Goal: Task Accomplishment & Management: Complete application form

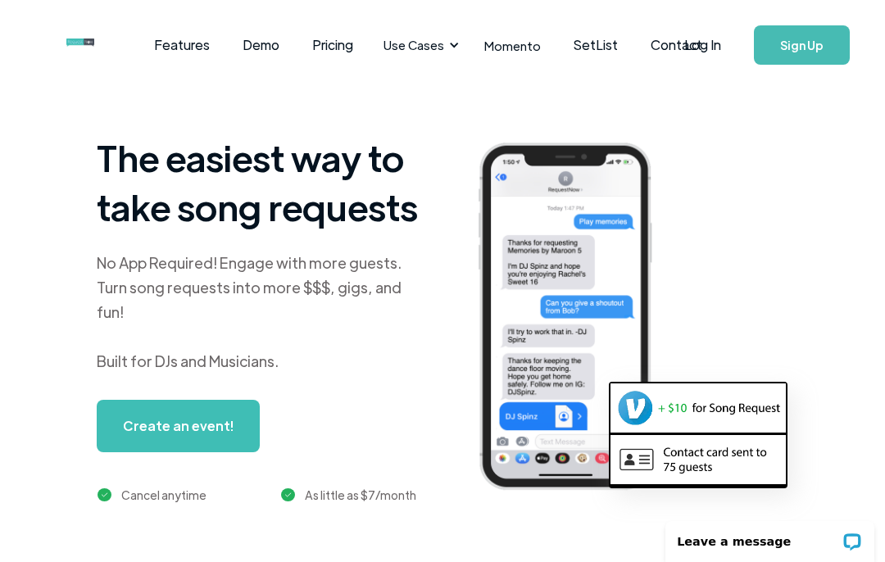
scroll to position [1, 0]
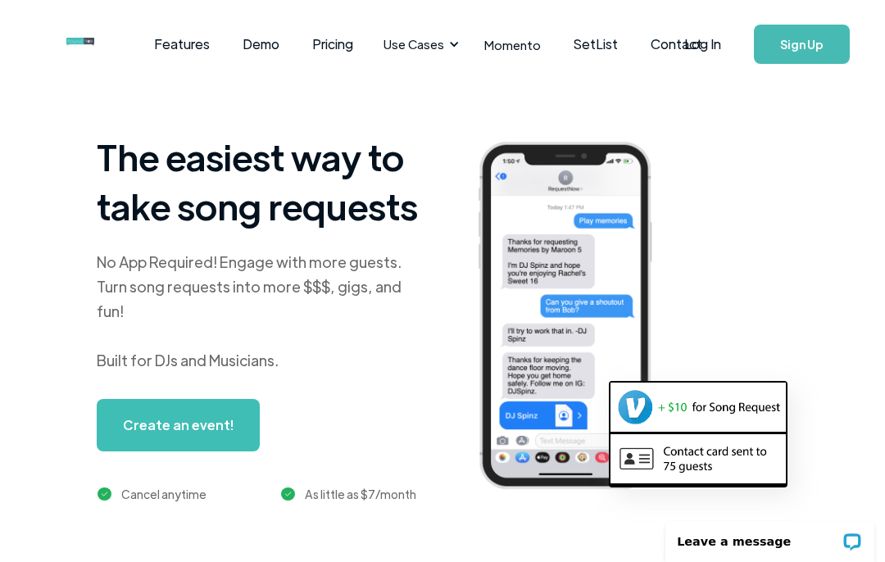
click at [683, 48] on link "Log In" at bounding box center [703, 44] width 70 height 57
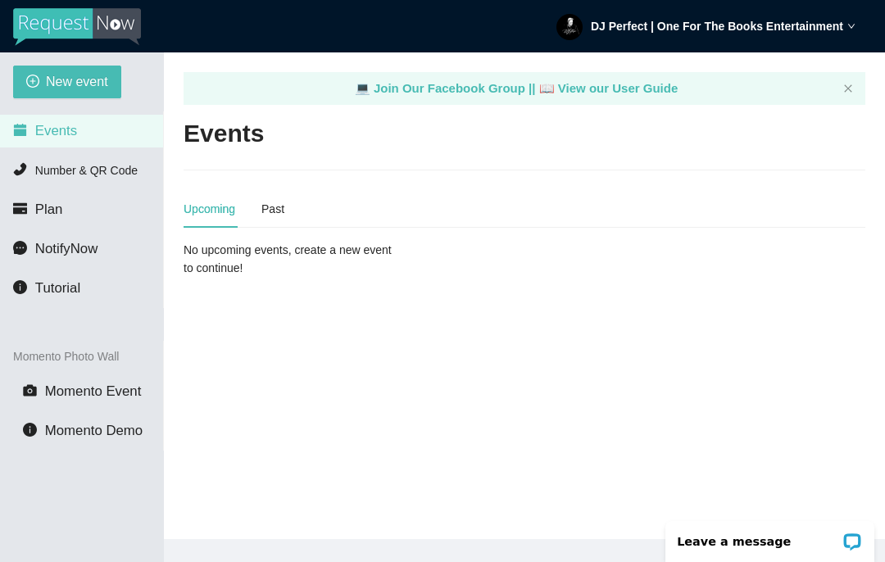
click at [93, 84] on span "New event" at bounding box center [77, 81] width 62 height 20
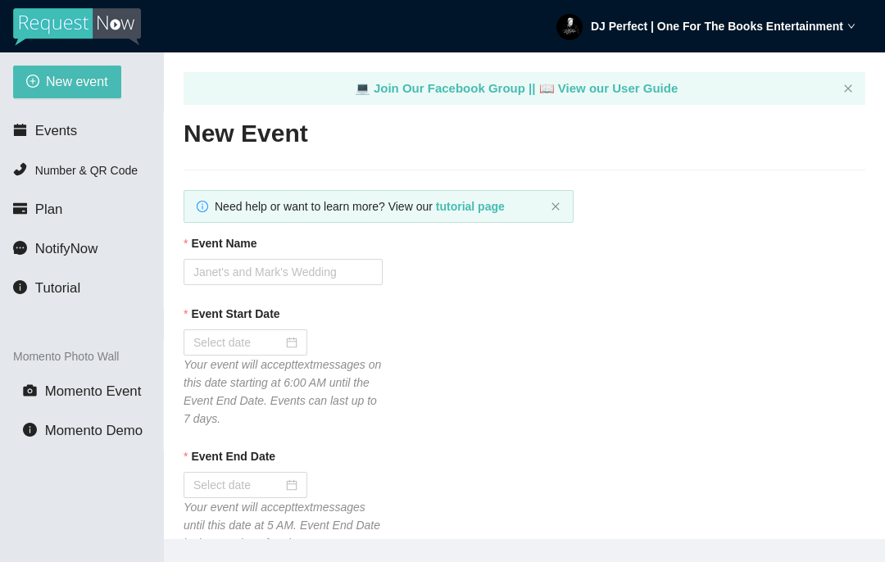
type textarea "https://virtualdj.com/ask/DJ__PERFECT"
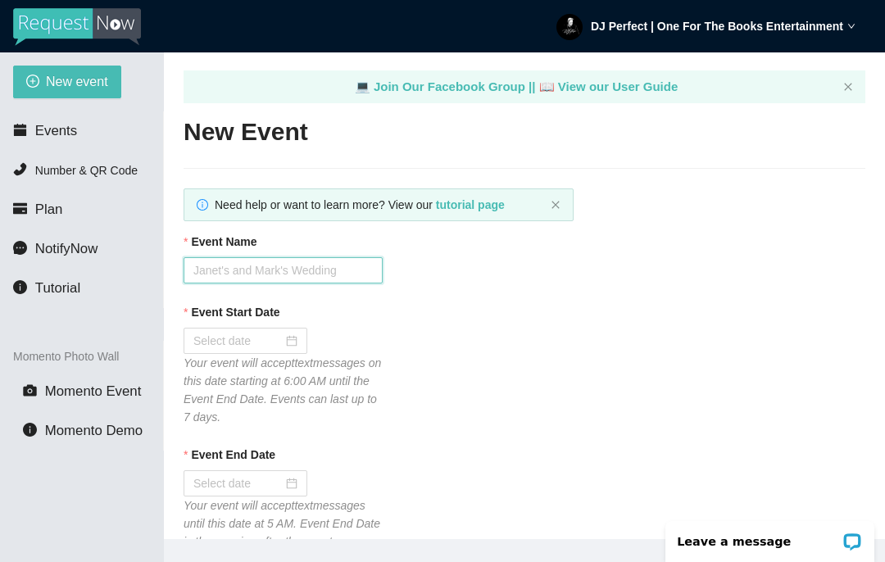
click at [314, 268] on input "Event Name" at bounding box center [283, 270] width 199 height 26
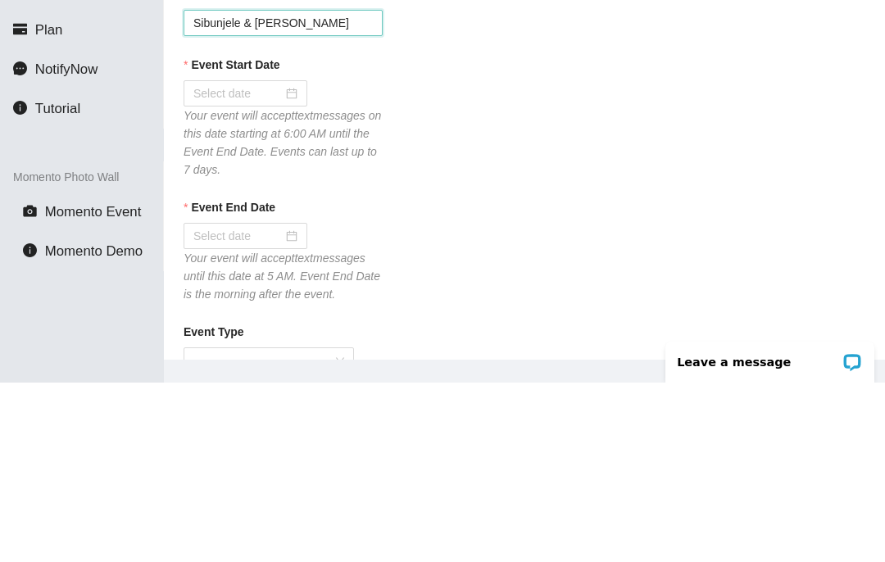
scroll to position [74, 0]
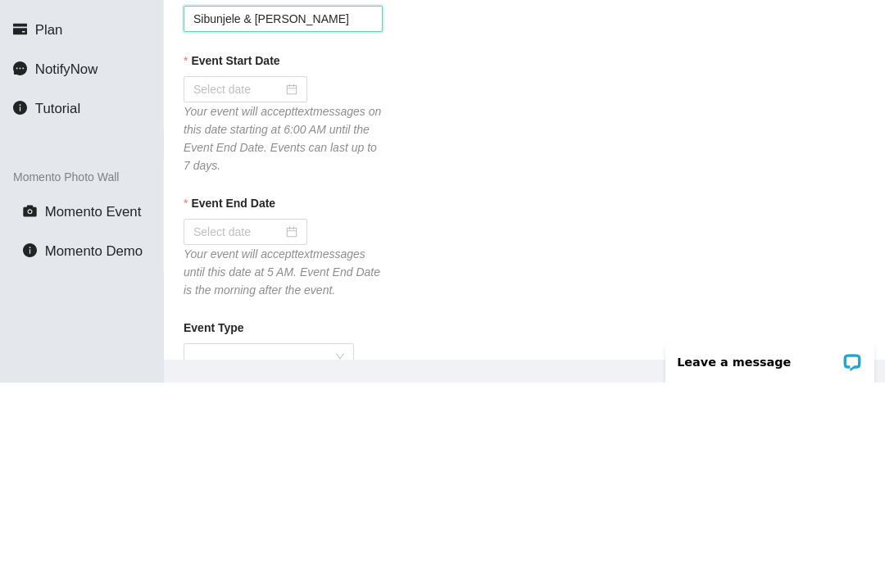
type input "Sibunjele & Dustin"
click at [265, 260] on input "Event Start Date" at bounding box center [237, 269] width 89 height 18
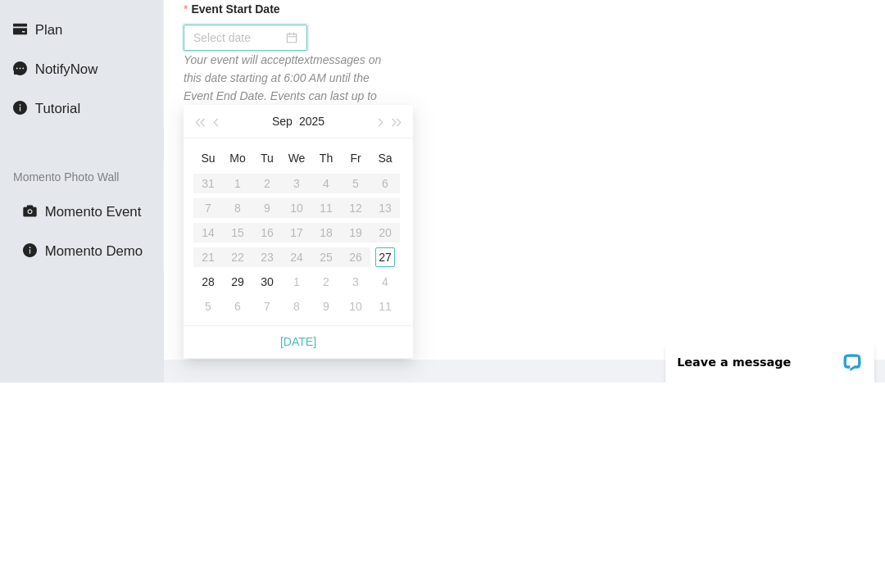
scroll to position [126, 0]
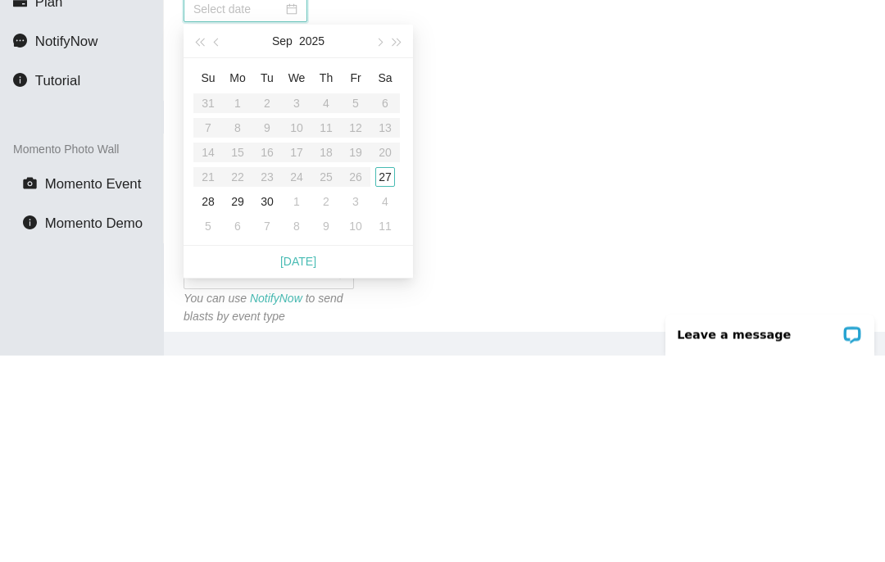
type input "09/27/2025"
click at [392, 375] on div "27" at bounding box center [385, 385] width 20 height 20
type input "09/28/2025"
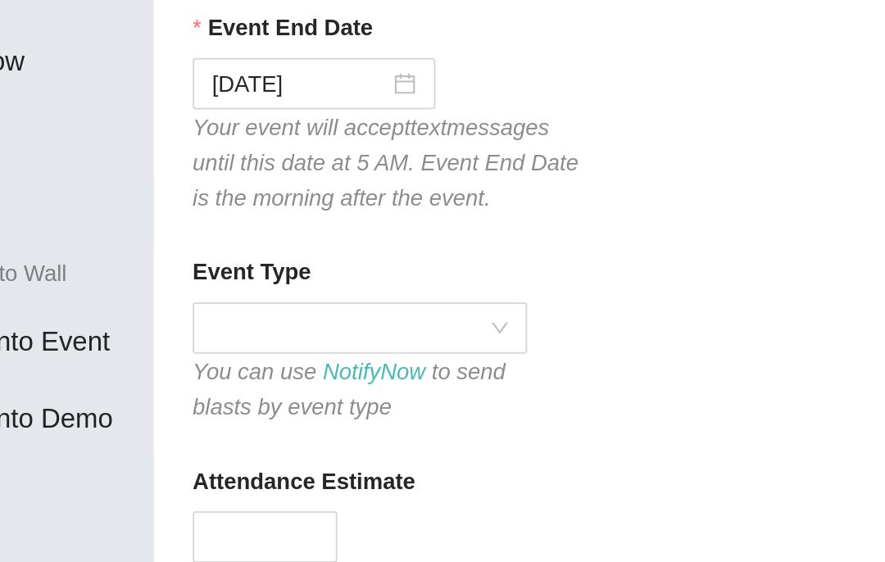
scroll to position [243, 0]
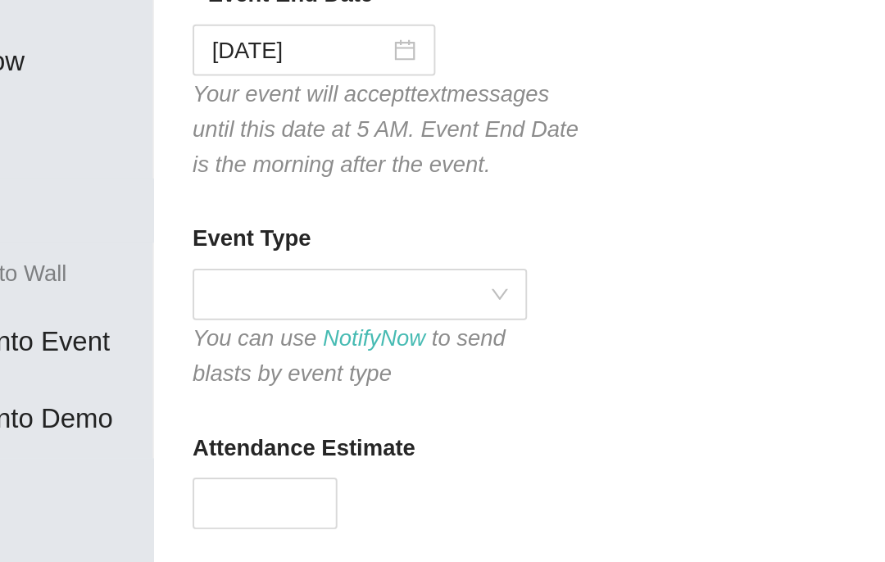
click at [261, 302] on div at bounding box center [269, 315] width 170 height 26
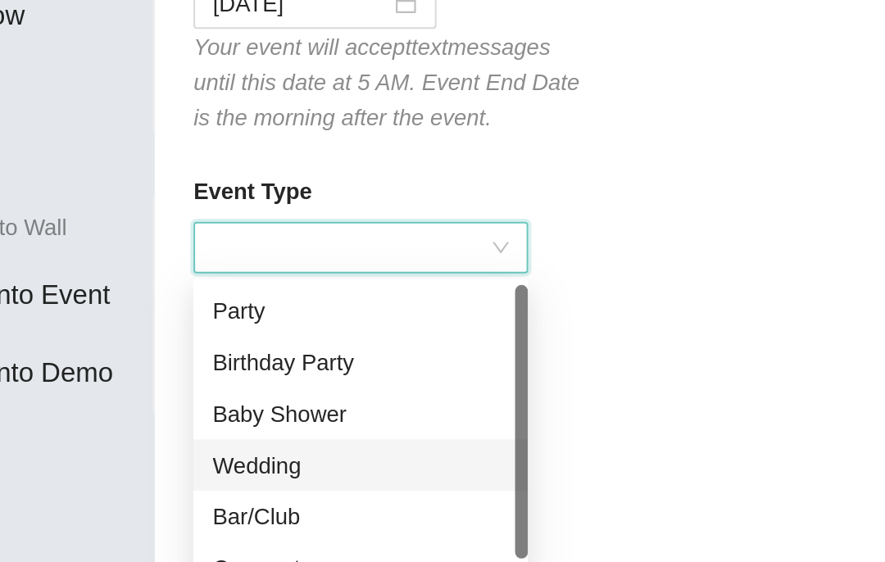
click at [193, 393] on div "Wedding" at bounding box center [268, 402] width 151 height 18
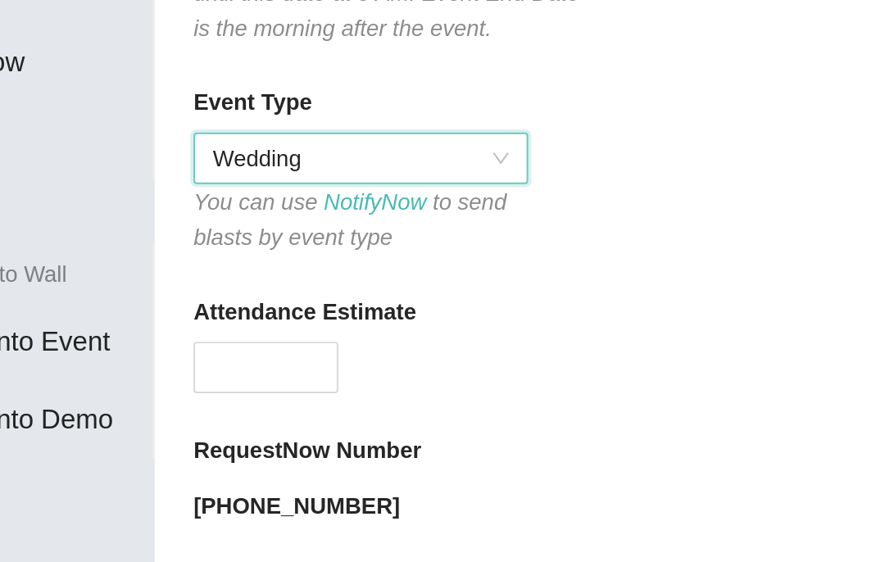
scroll to position [314, 0]
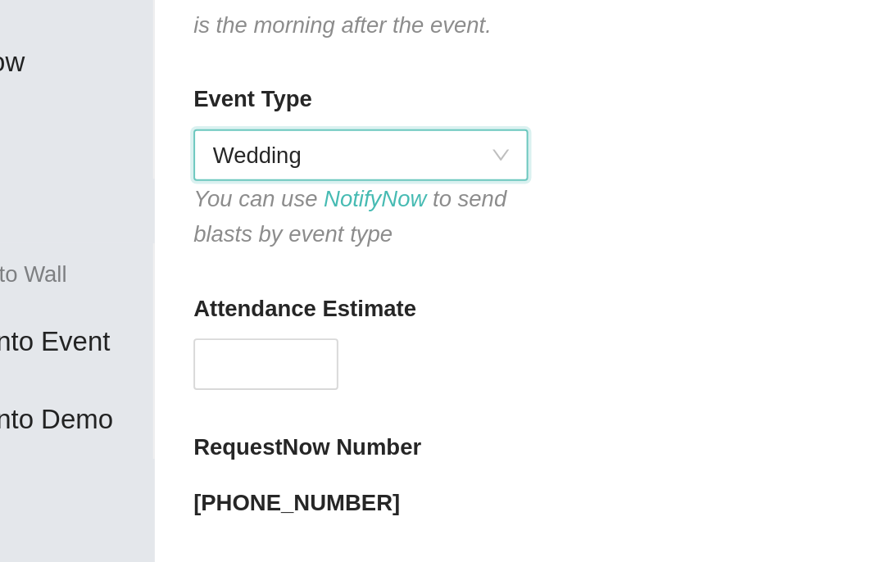
click at [184, 338] on input "Attendance Estimate" at bounding box center [220, 350] width 72 height 25
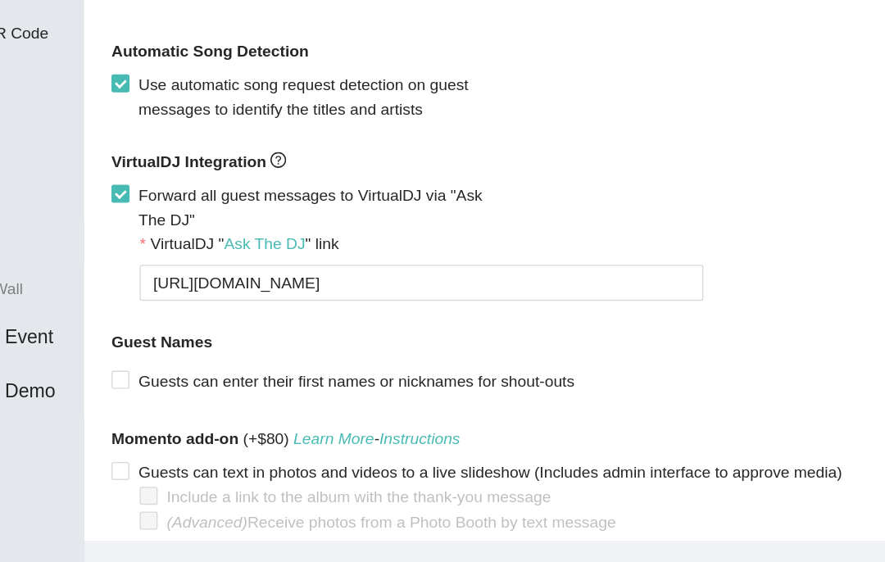
scroll to position [1202, 0]
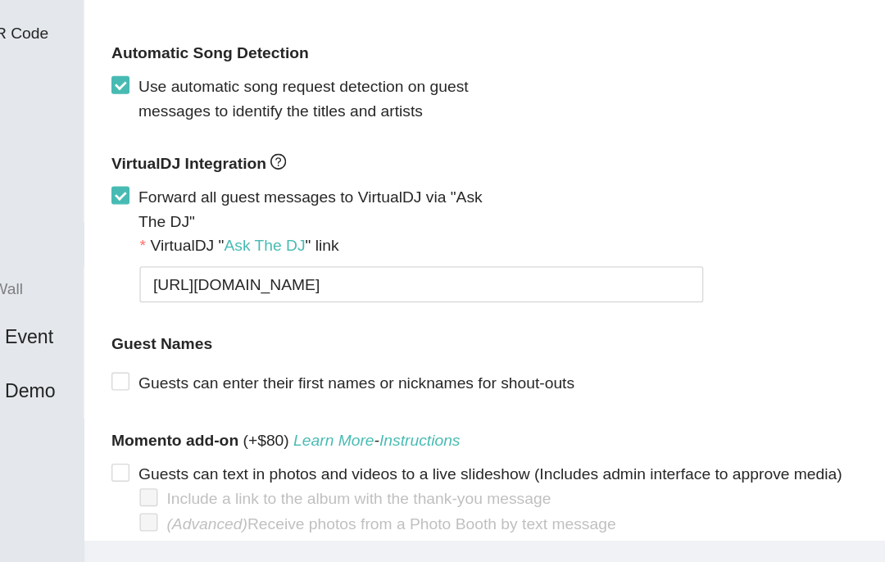
type input "150"
click at [197, 508] on span "Create event" at bounding box center [230, 517] width 66 height 18
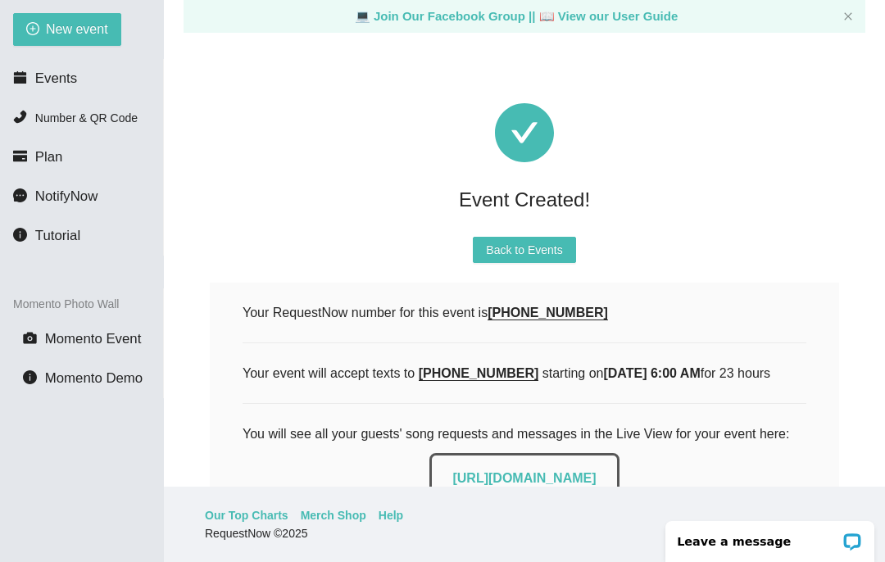
scroll to position [0, 0]
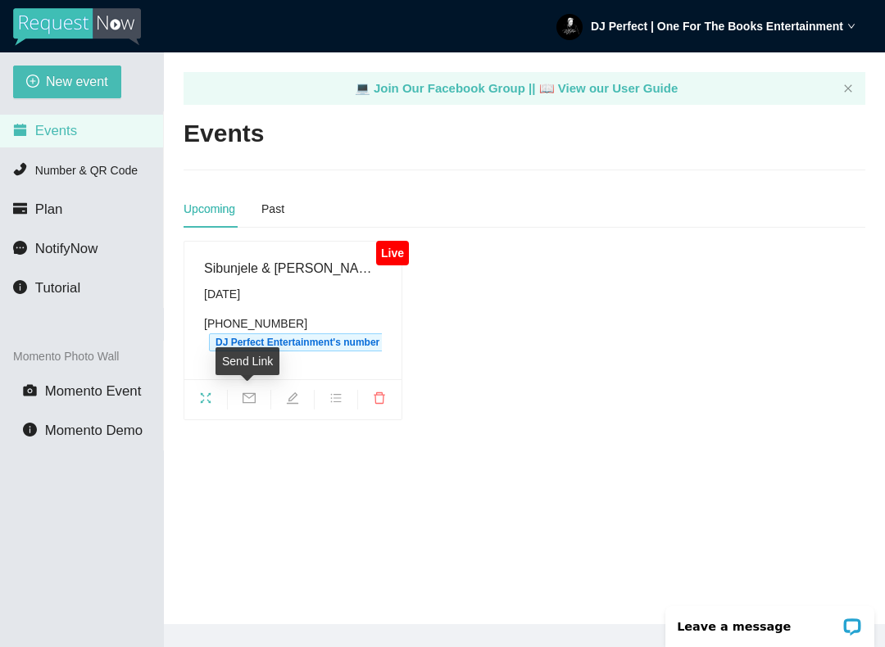
click at [247, 404] on span "mail" at bounding box center [249, 401] width 43 height 18
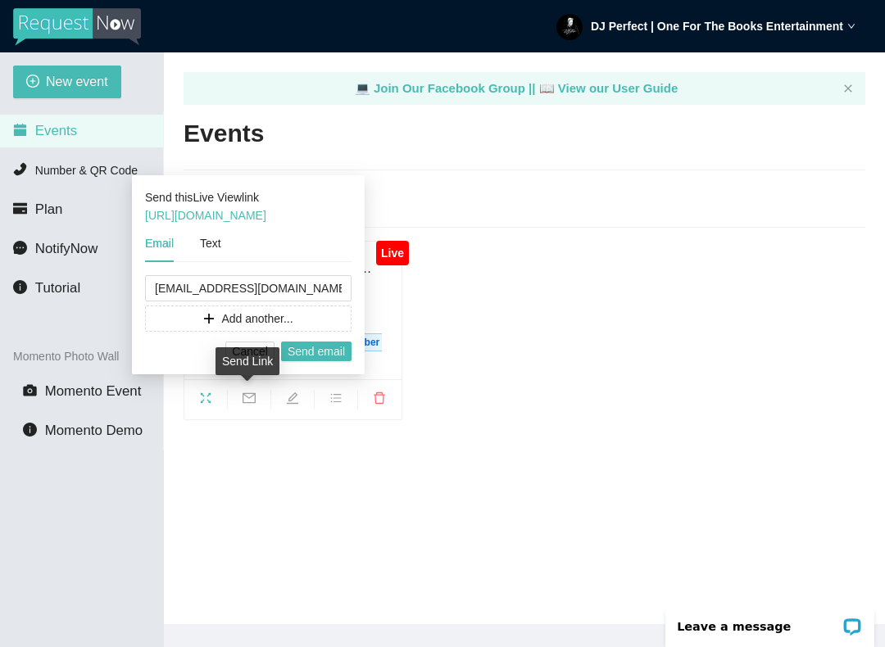
click at [319, 356] on span "Send email" at bounding box center [316, 352] width 57 height 18
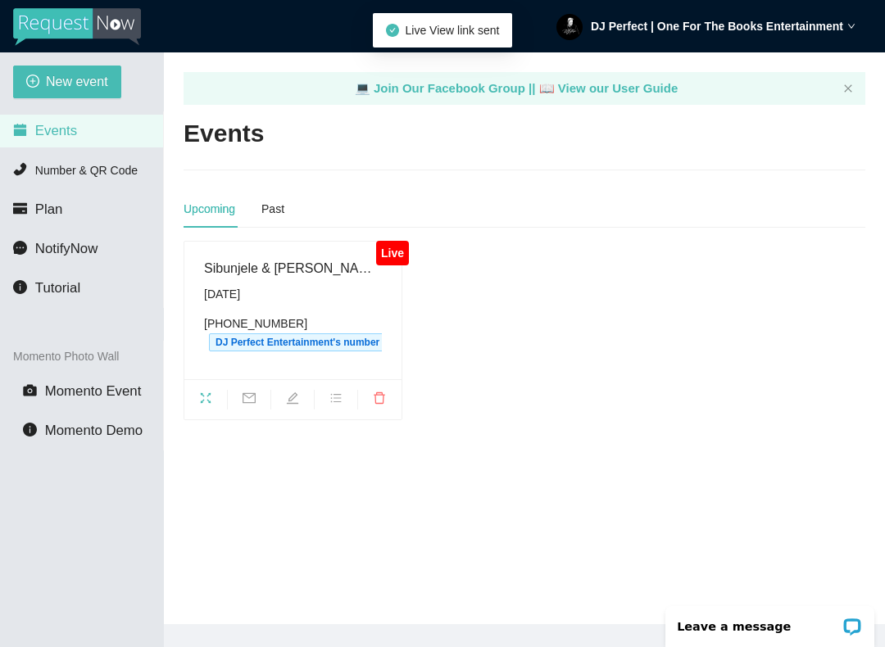
click at [253, 404] on span "mail" at bounding box center [249, 401] width 43 height 18
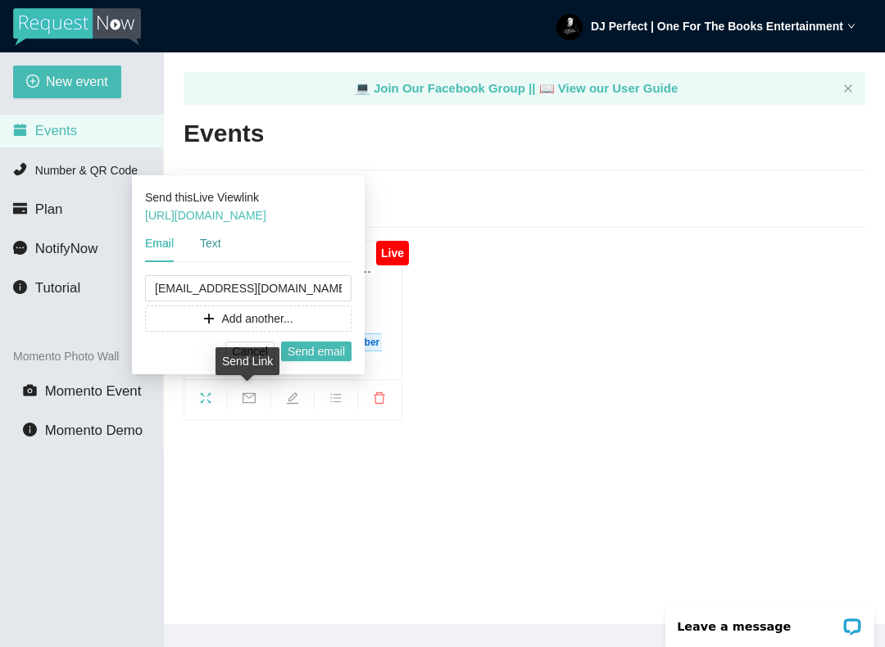
click at [220, 238] on div "Text" at bounding box center [210, 243] width 21 height 18
click at [330, 351] on span "Send text" at bounding box center [321, 352] width 48 height 18
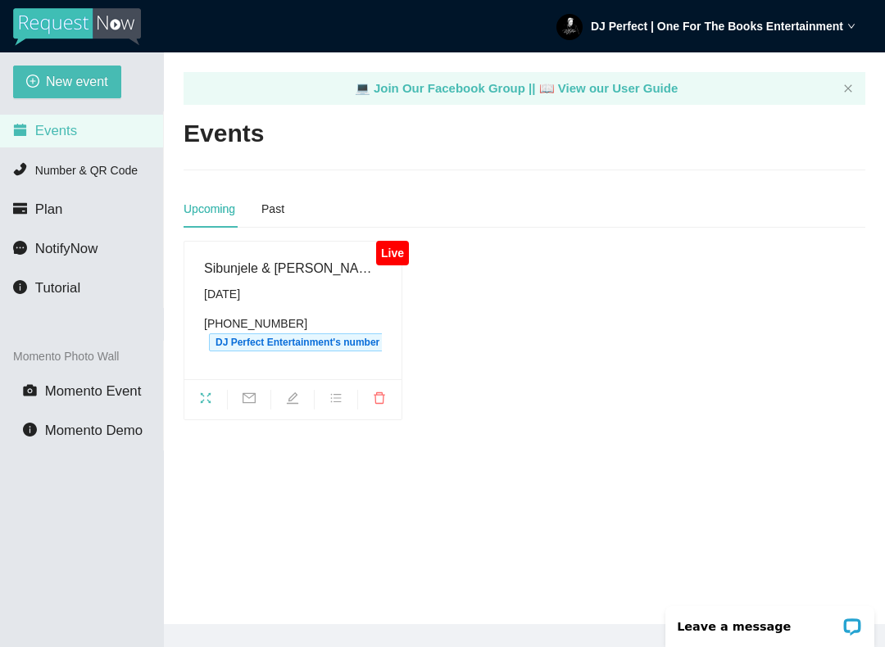
click at [252, 397] on icon "mail" at bounding box center [249, 398] width 13 height 13
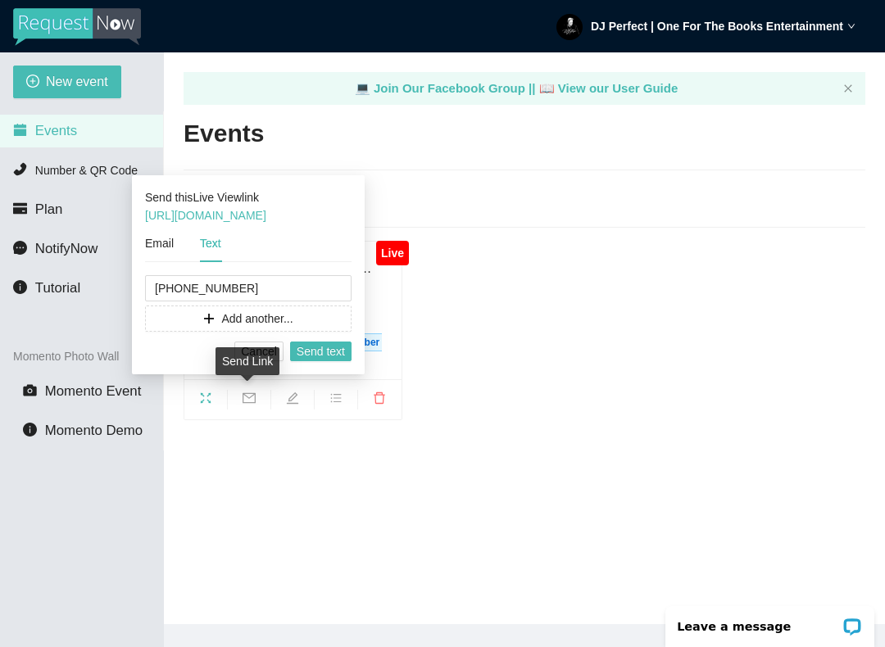
click at [232, 321] on span "Add another..." at bounding box center [256, 319] width 71 height 18
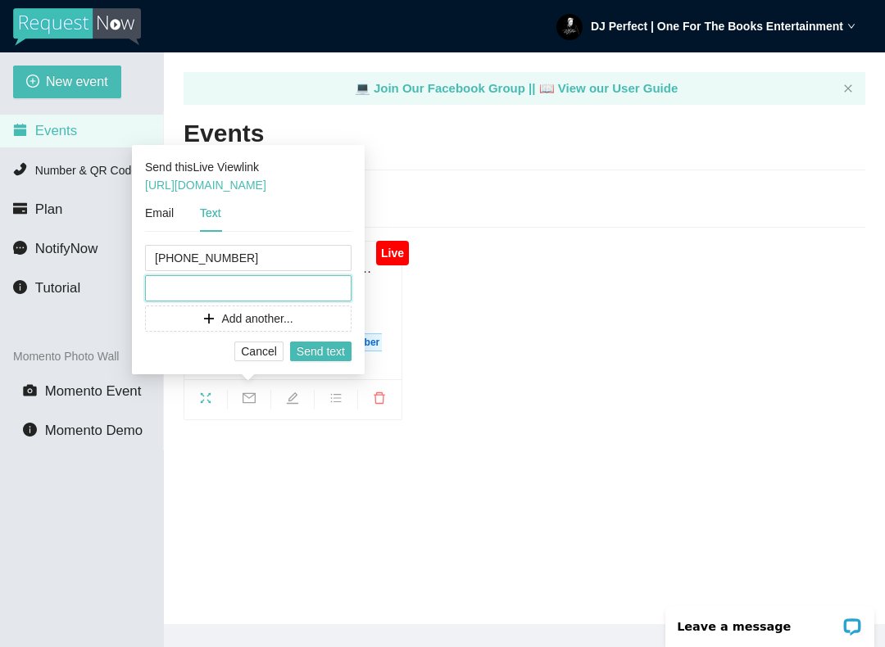
click at [198, 288] on input "tel" at bounding box center [248, 288] width 207 height 26
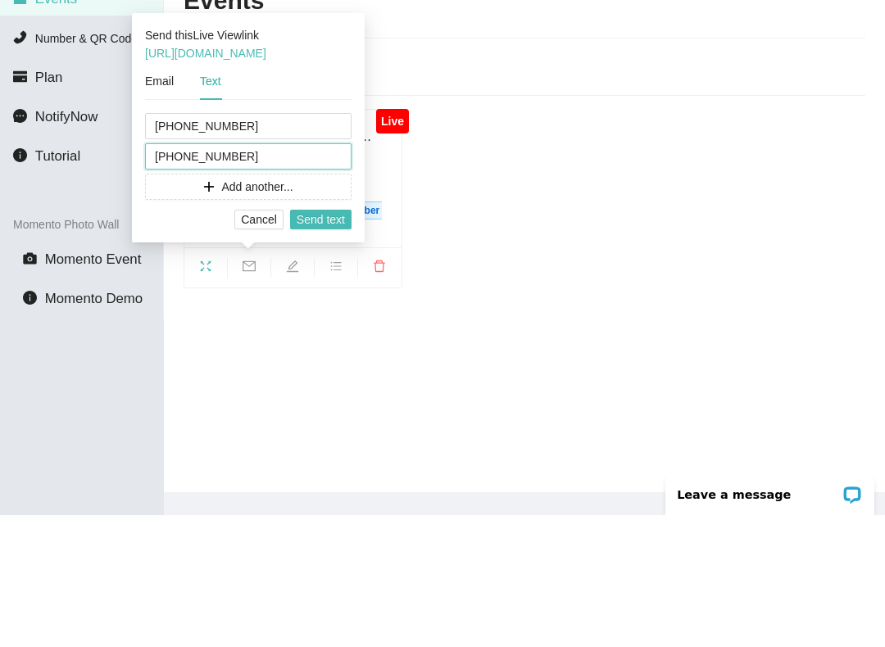
type input "(770) 875-2504"
click at [319, 343] on span "Send text" at bounding box center [321, 352] width 48 height 18
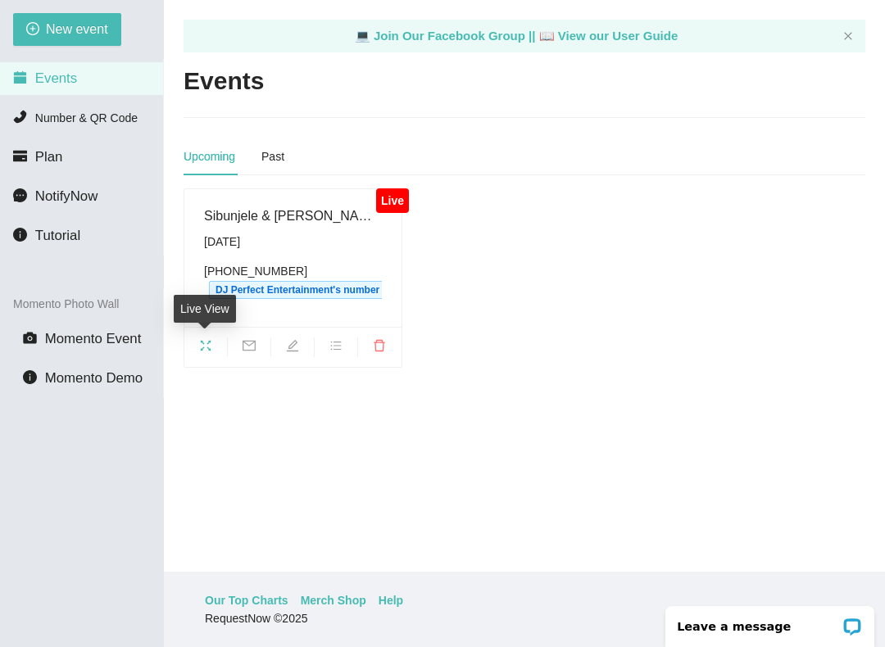
click at [197, 342] on span "fullscreen" at bounding box center [205, 348] width 43 height 18
